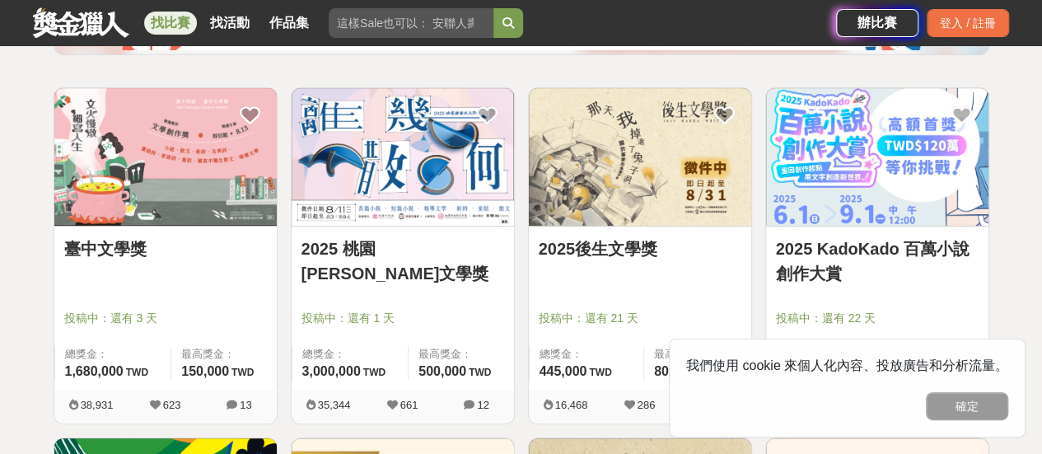
scroll to position [247, 0]
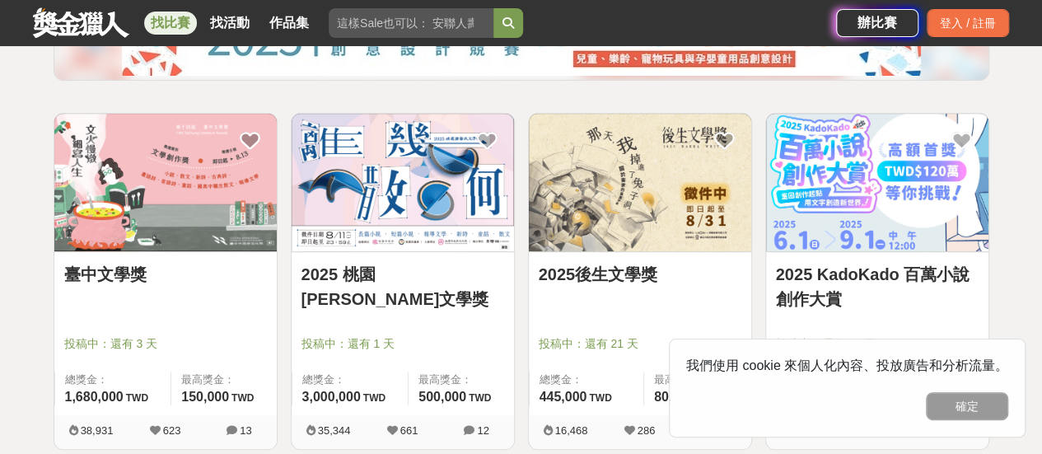
click at [638, 278] on link "2025後生文學獎" at bounding box center [640, 274] width 203 height 25
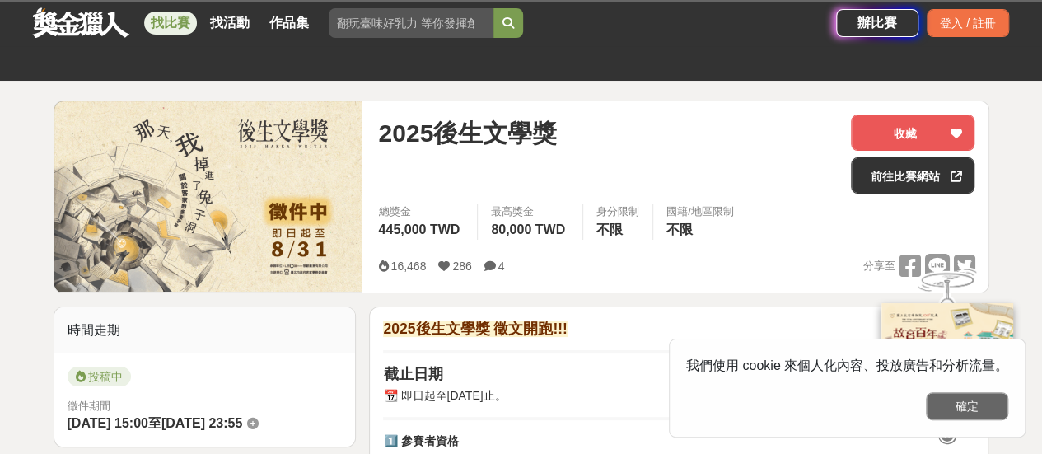
click at [974, 401] on button "確定" at bounding box center [967, 406] width 82 height 28
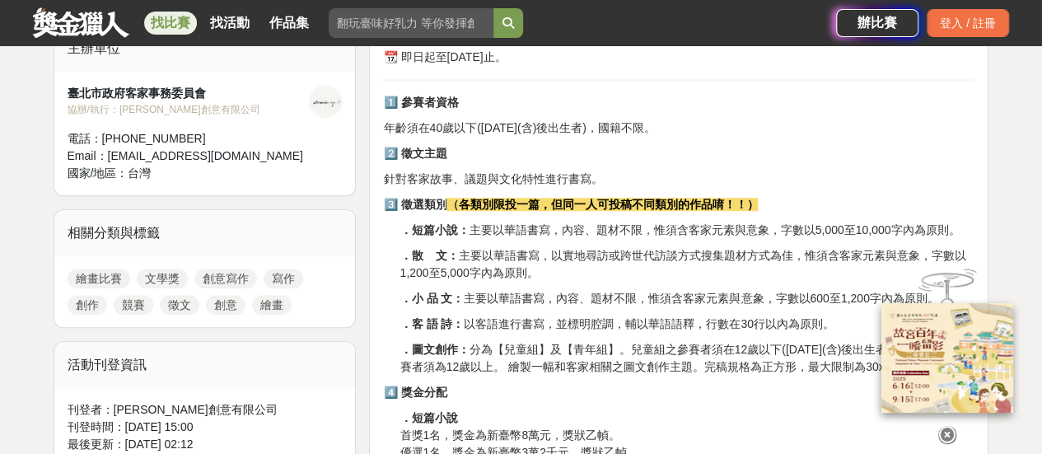
scroll to position [659, 0]
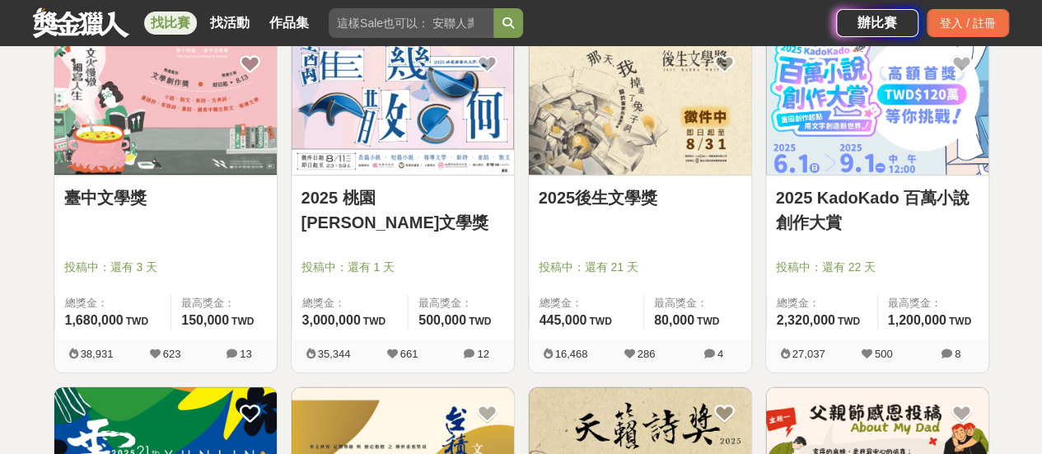
scroll to position [412, 0]
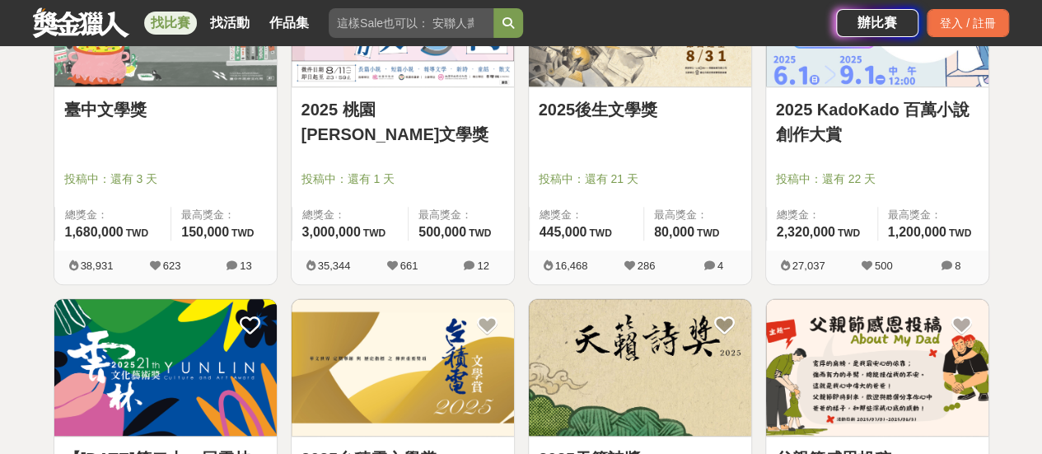
click at [842, 98] on link "2025 KadoKado 百萬小說創作大賞" at bounding box center [877, 121] width 203 height 49
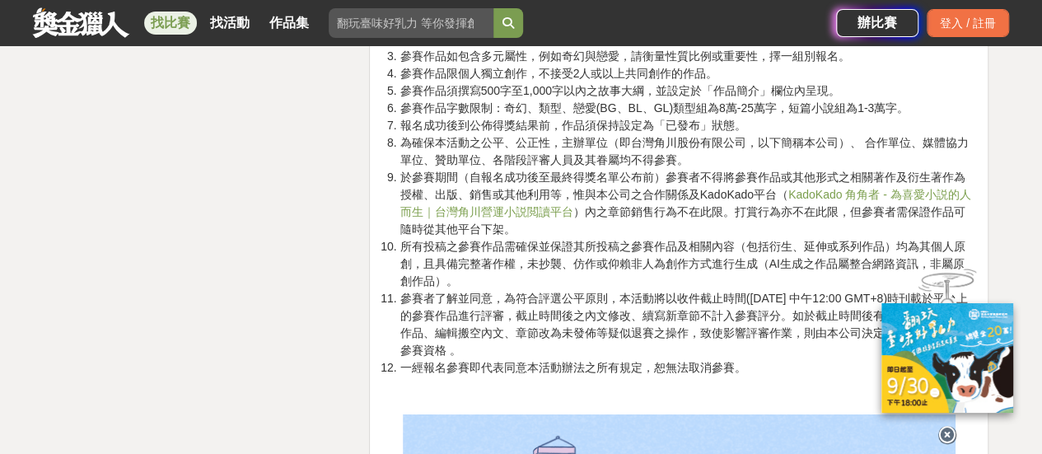
scroll to position [2718, 0]
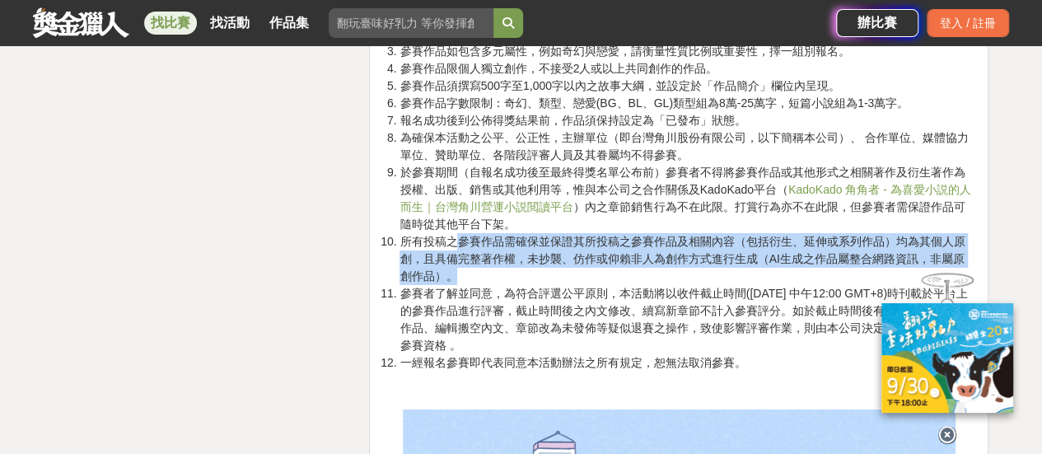
drag, startPoint x: 452, startPoint y: 241, endPoint x: 631, endPoint y: 273, distance: 181.4
click at [631, 273] on li "所有投稿之參賽作品需確保並保證其所投稿之參賽作品及相關內容（包括衍生、延伸或系列作品）均為其個人原創，且具備完整著作權，未抄襲、仿作或仰賴非人為創作方式進行生…" at bounding box center [686, 259] width 575 height 52
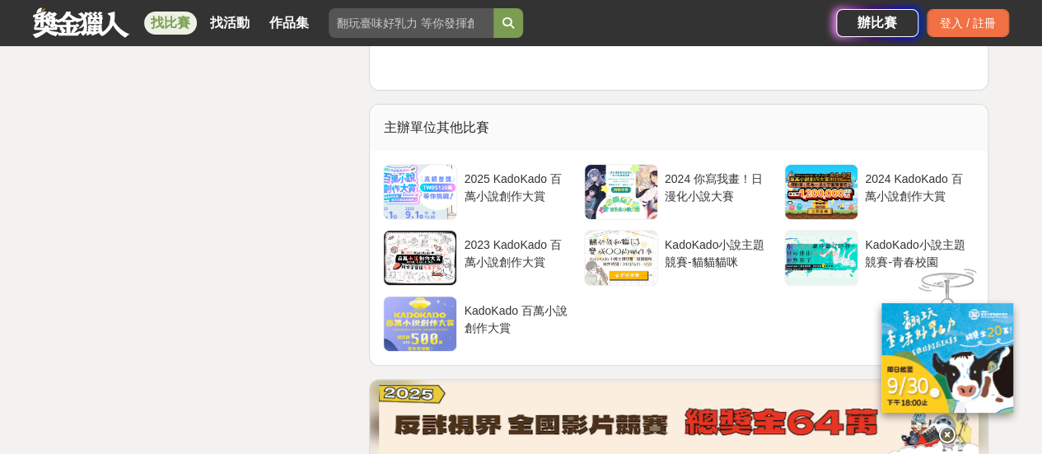
scroll to position [6259, 0]
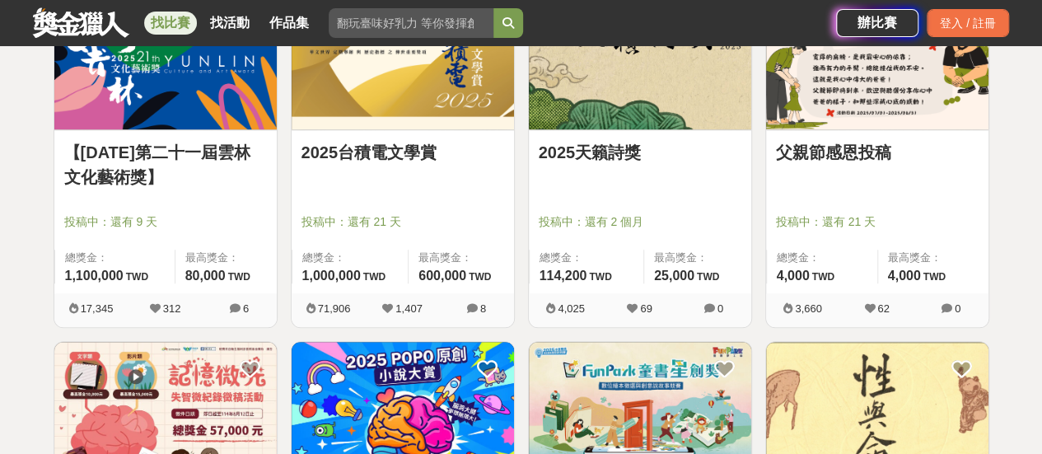
scroll to position [659, 0]
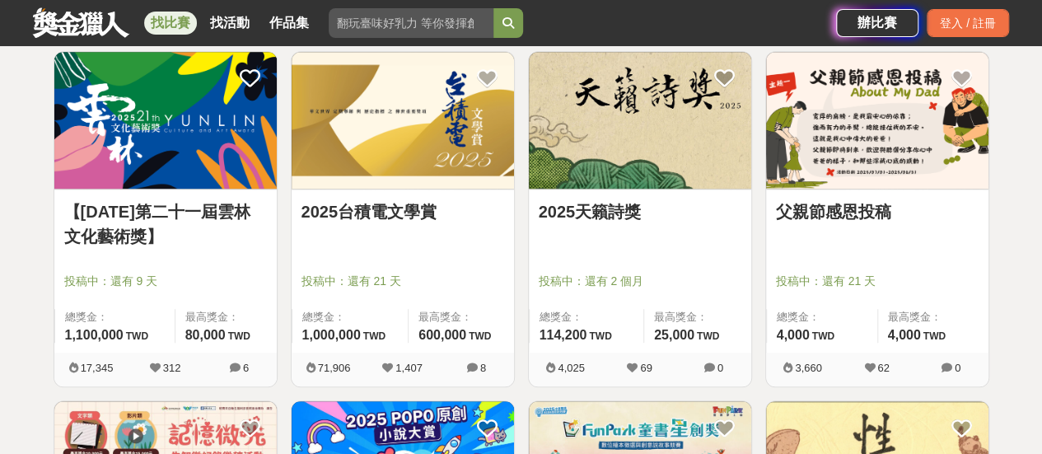
click at [606, 210] on link "2025天籟詩獎" at bounding box center [640, 211] width 203 height 25
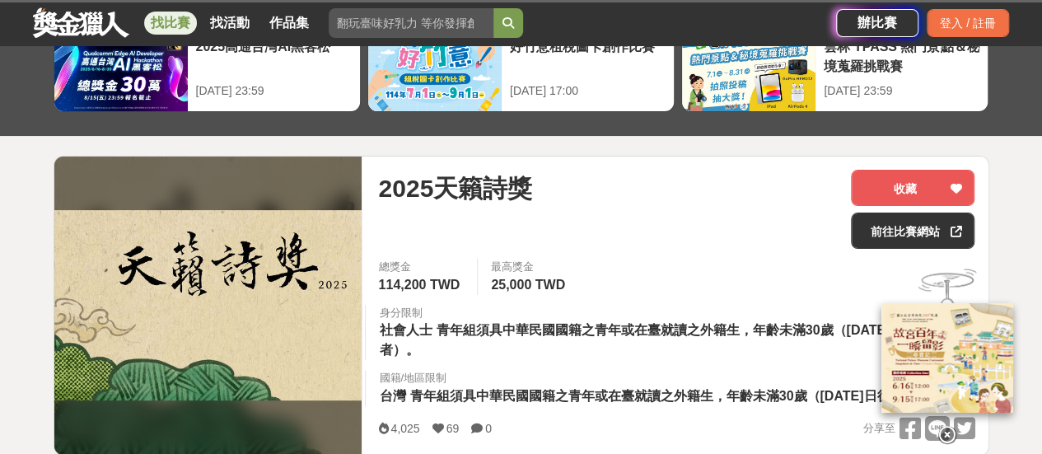
scroll to position [165, 0]
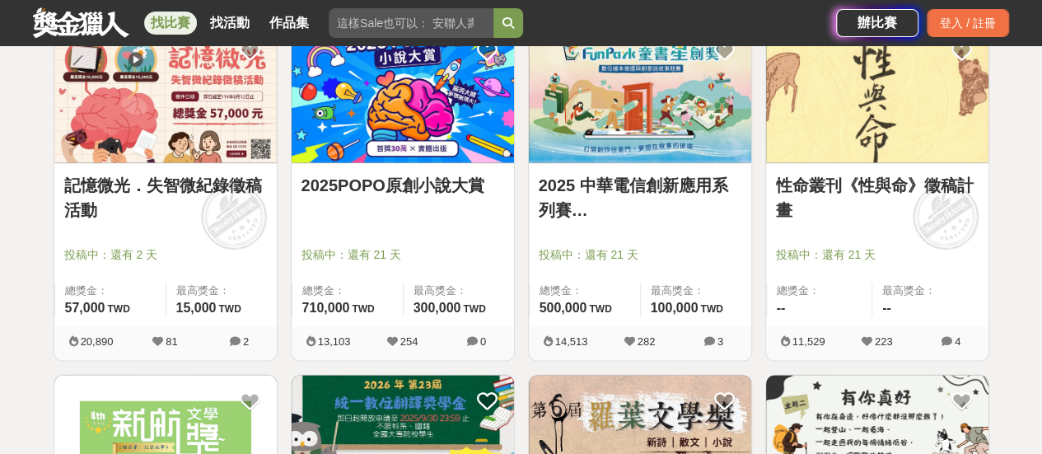
scroll to position [1071, 0]
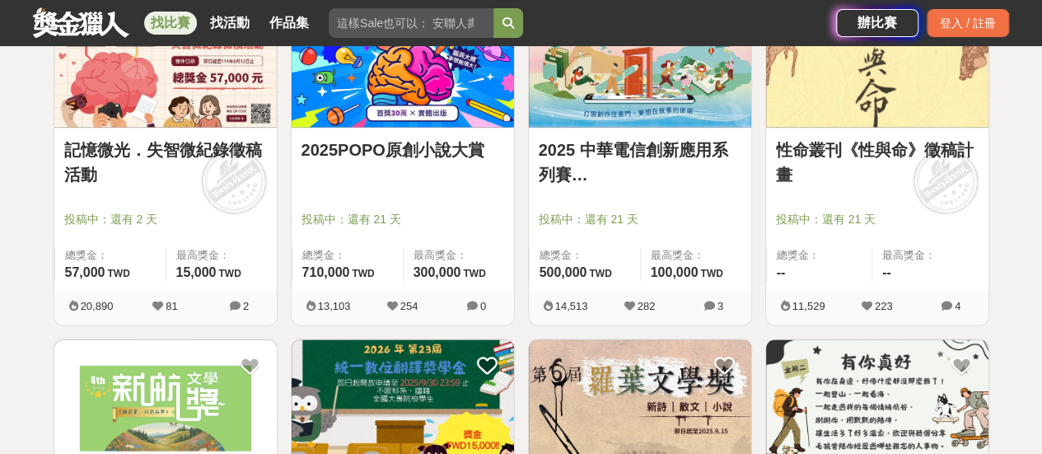
click at [162, 149] on link "記憶微光．失智微紀錄徵稿活動" at bounding box center [165, 162] width 203 height 49
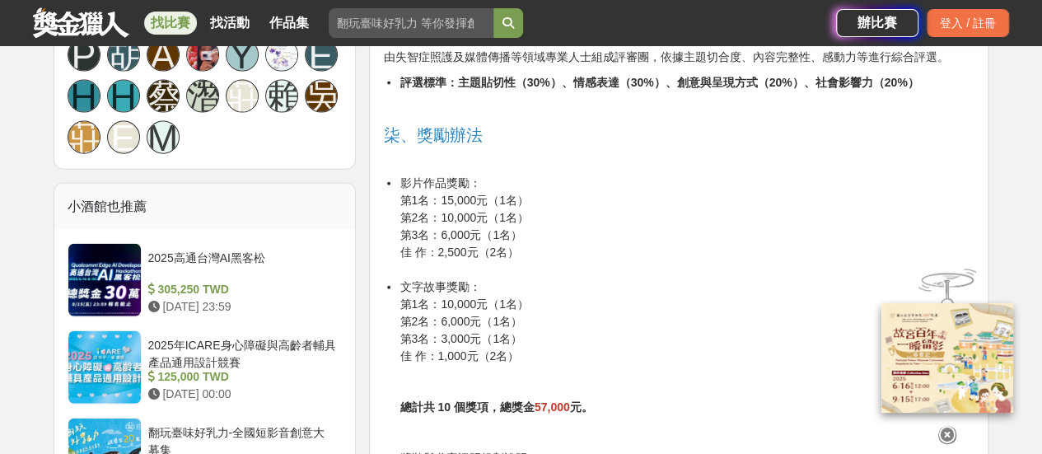
scroll to position [1812, 0]
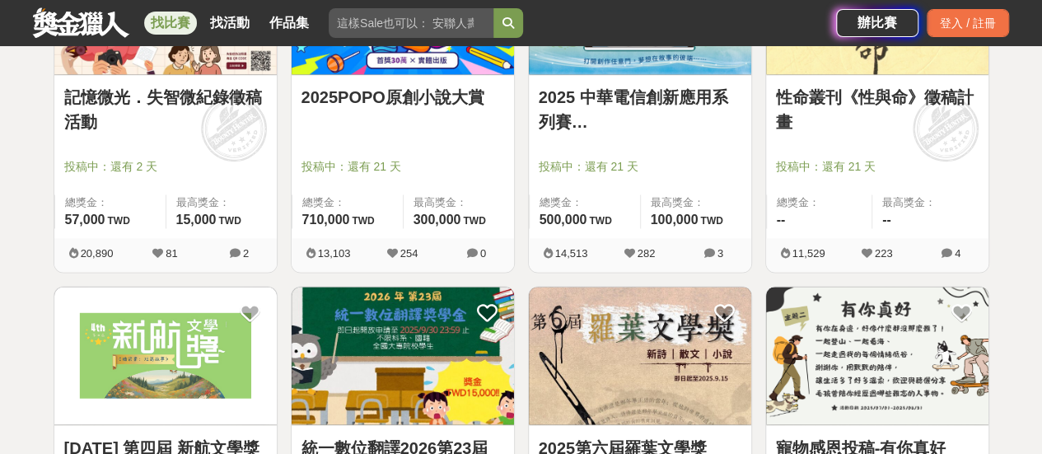
scroll to position [1400, 0]
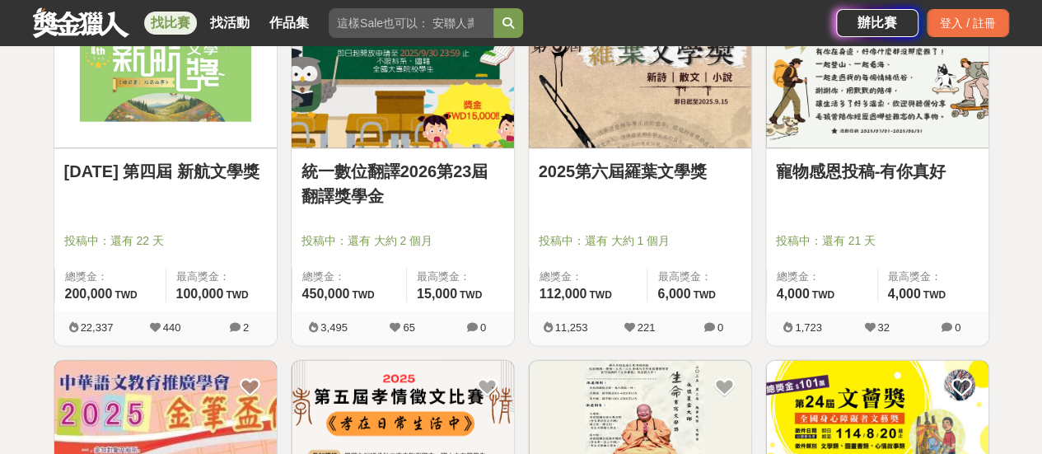
click at [849, 159] on link "寵物感恩投稿-有你真好" at bounding box center [877, 170] width 203 height 25
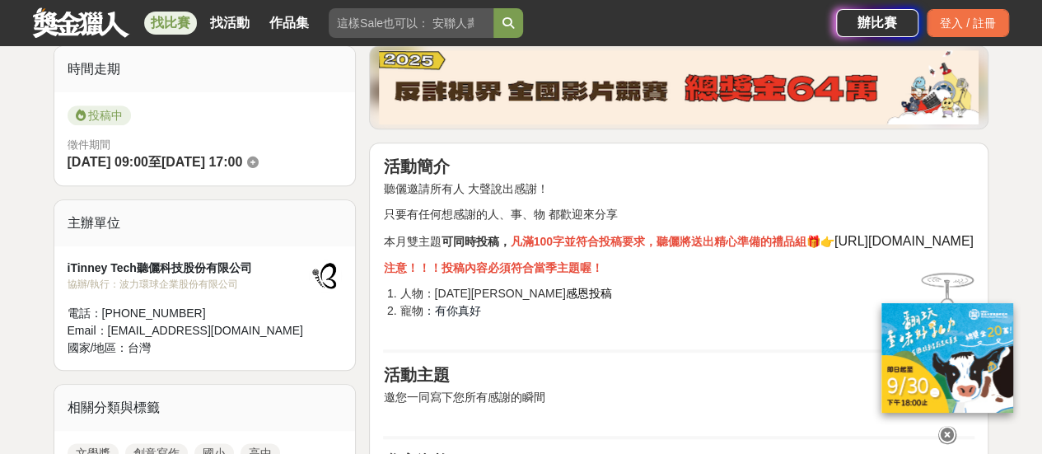
scroll to position [988, 0]
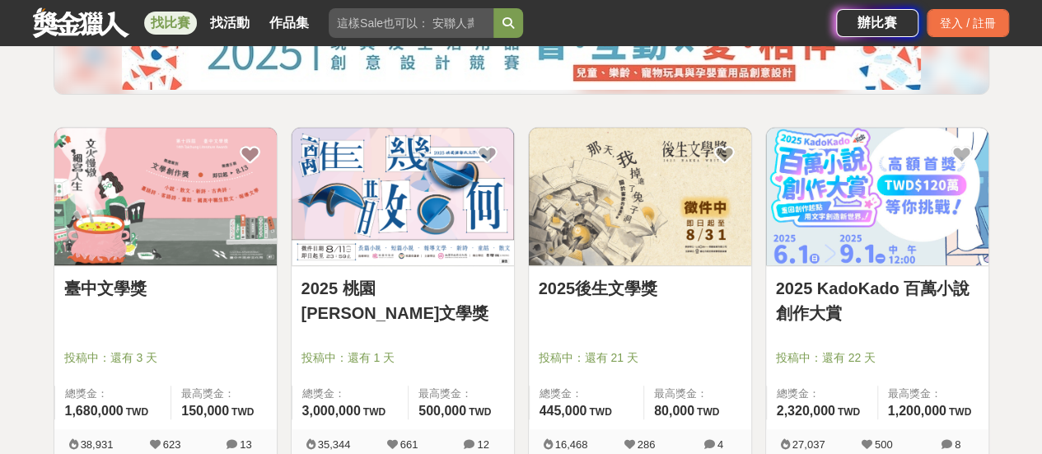
scroll to position [247, 0]
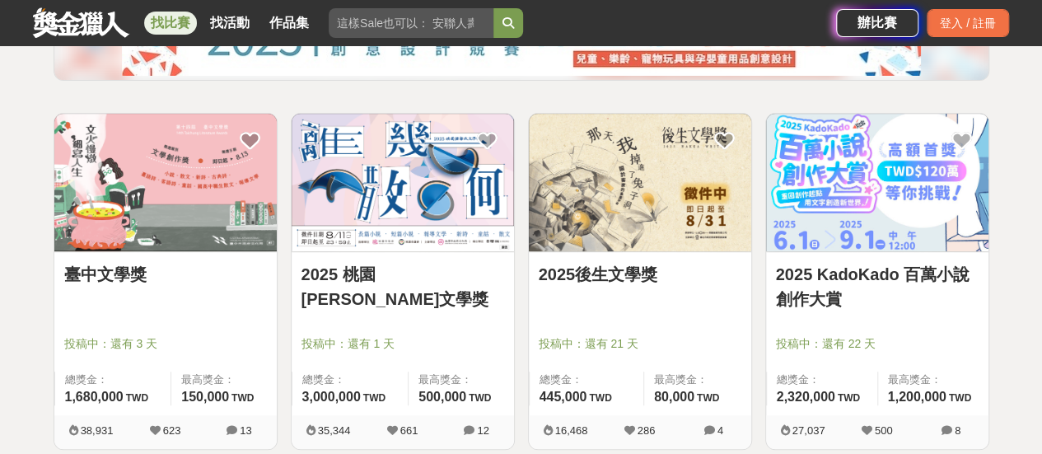
click at [477, 262] on link "2025 桃園[PERSON_NAME]文學獎" at bounding box center [402, 286] width 203 height 49
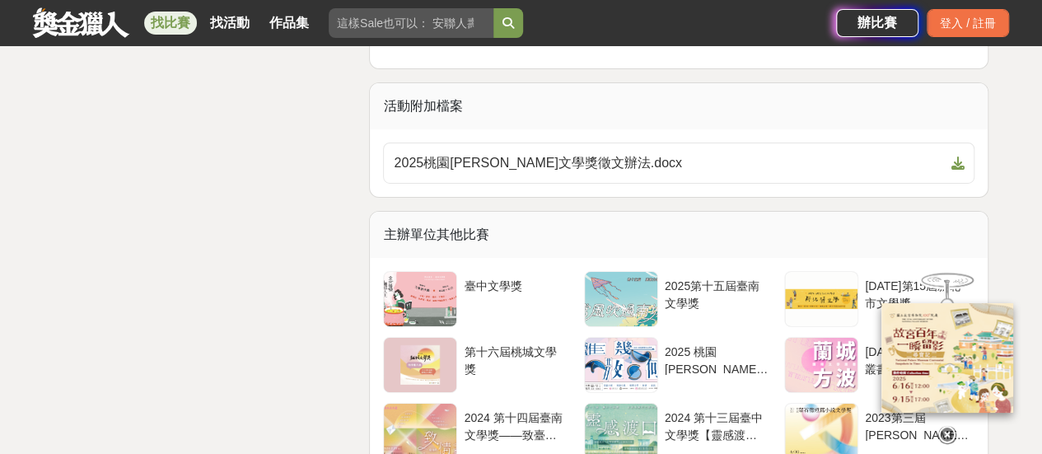
scroll to position [2800, 0]
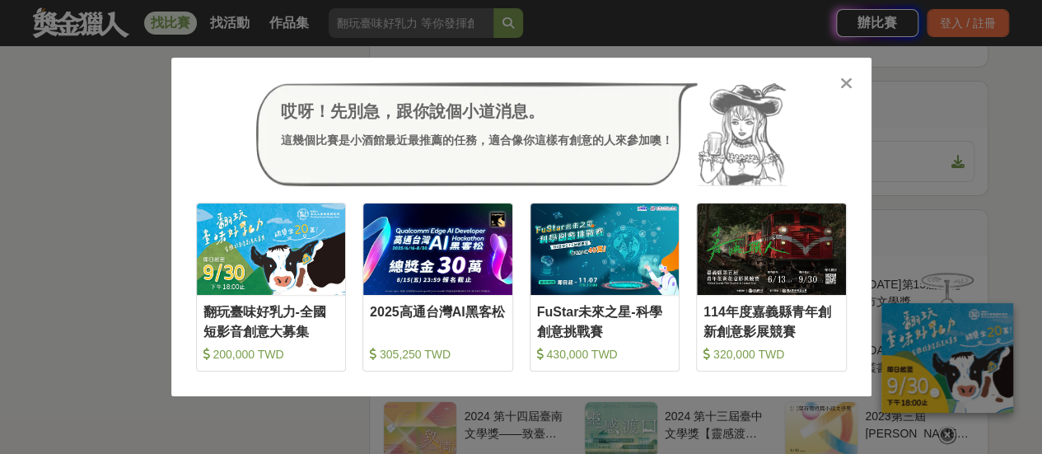
click at [845, 77] on icon at bounding box center [846, 83] width 12 height 16
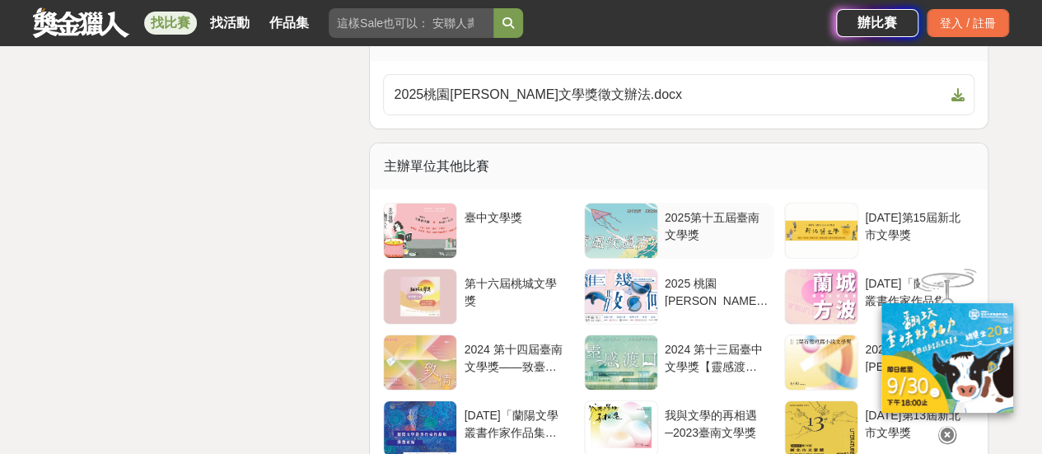
scroll to position [2882, 0]
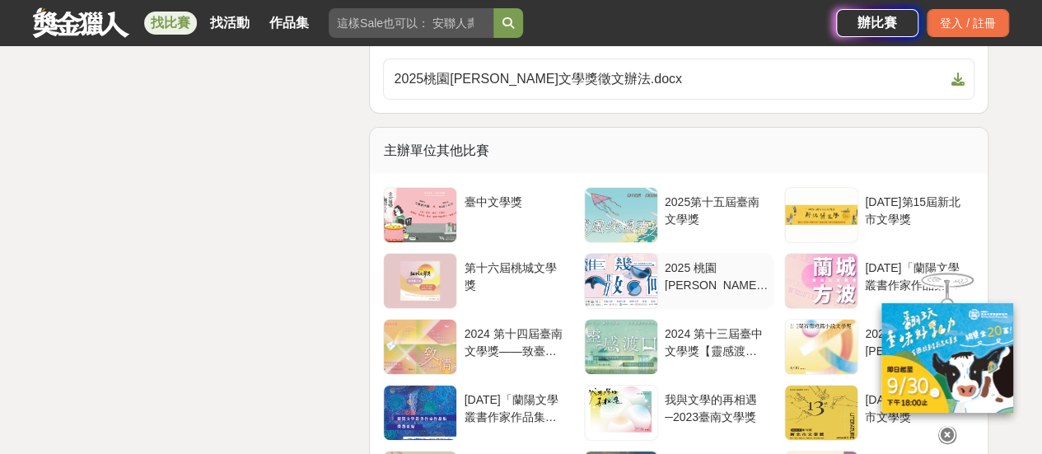
click at [675, 282] on div "2025 桃園[PERSON_NAME]文學獎" at bounding box center [716, 274] width 103 height 31
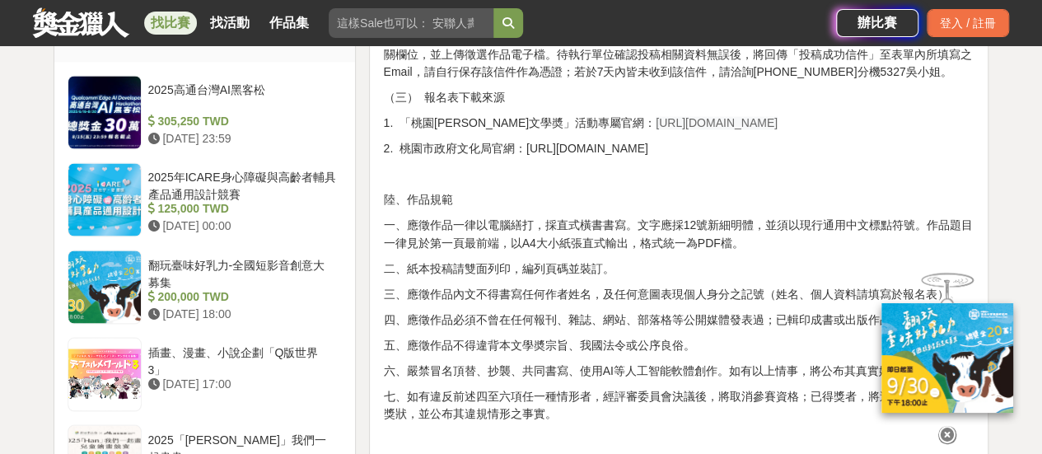
scroll to position [1894, 0]
